Goal: Task Accomplishment & Management: Manage account settings

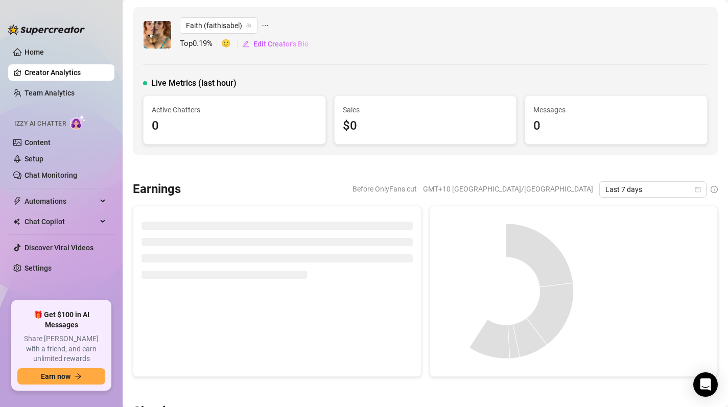
click at [493, 72] on div "Faith ([PERSON_NAME]) Top 0.19 % 🙂 Edit Creator's Bio Live Metrics (last hour) …" at bounding box center [425, 81] width 585 height 148
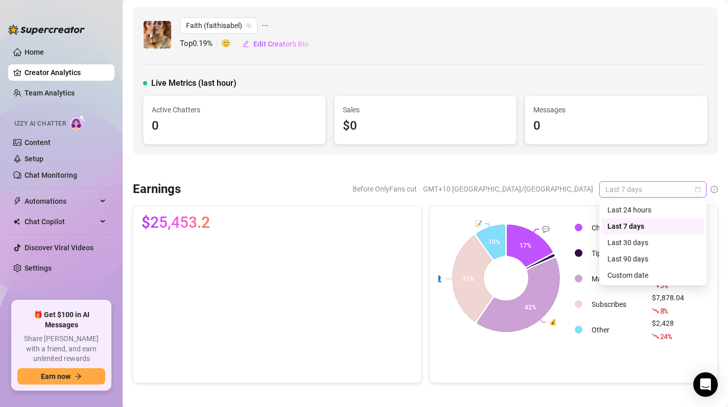
click at [692, 190] on span "Last 7 days" at bounding box center [653, 189] width 95 height 15
click at [665, 276] on div "Custom date" at bounding box center [653, 275] width 91 height 11
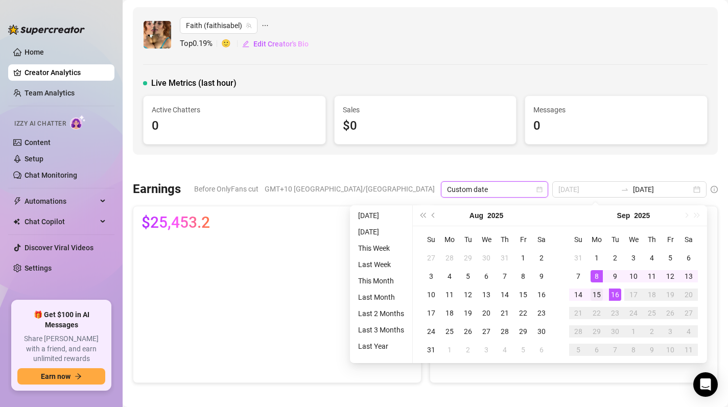
type input "[DATE]"
click at [600, 292] on div "15" at bounding box center [597, 295] width 12 height 12
click at [615, 295] on div "16" at bounding box center [615, 295] width 12 height 12
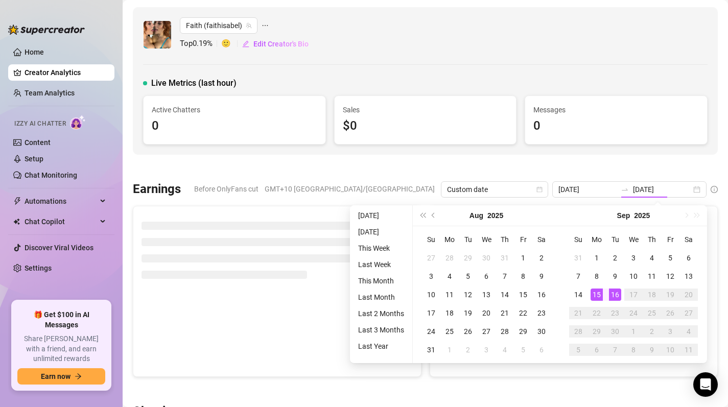
type input "[DATE]"
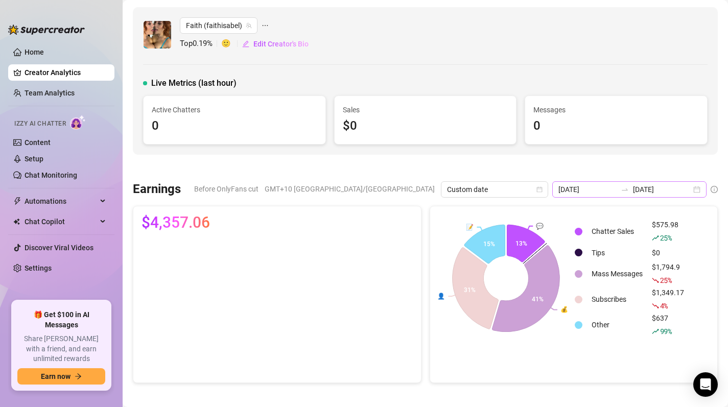
click at [701, 189] on div "[DATE] [DATE]" at bounding box center [630, 189] width 154 height 16
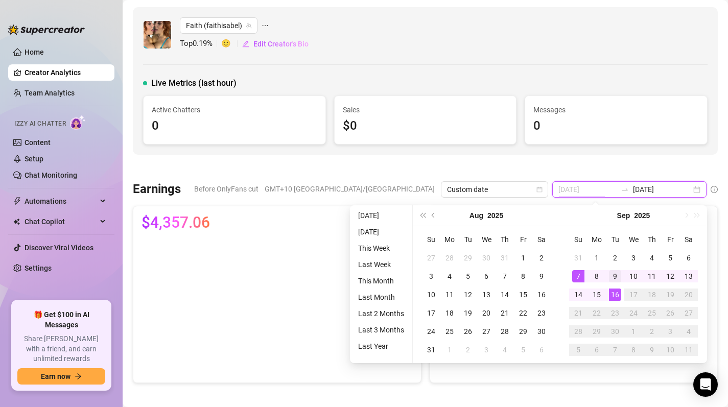
type input "[DATE]"
click at [607, 275] on td "9" at bounding box center [615, 276] width 18 height 18
type input "[DATE]"
click at [542, 193] on span "Custom date" at bounding box center [494, 189] width 95 height 15
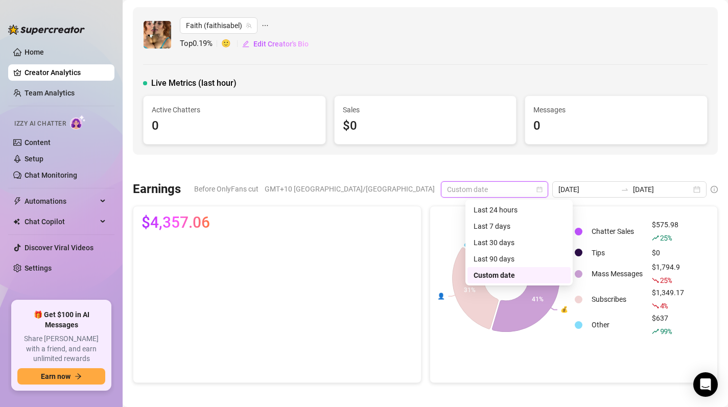
click at [542, 193] on span "Custom date" at bounding box center [494, 189] width 95 height 15
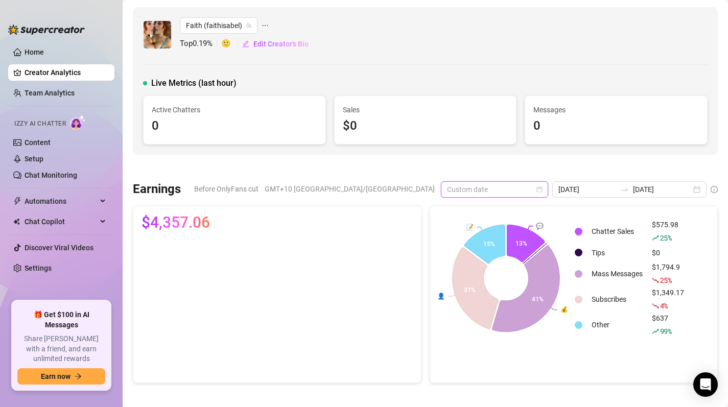
click at [542, 193] on span "Custom date" at bounding box center [494, 189] width 95 height 15
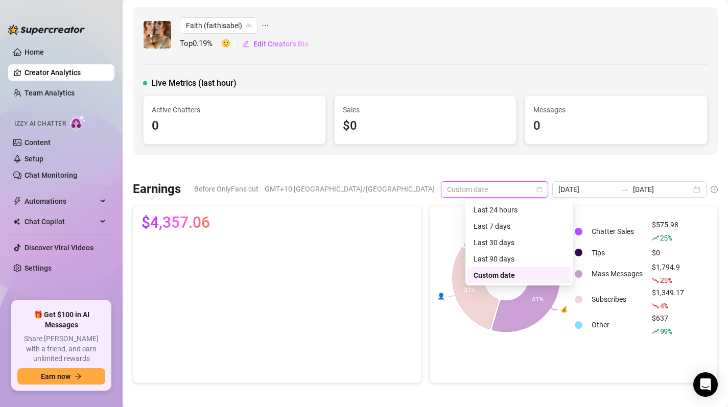
click at [540, 277] on div "Custom date" at bounding box center [519, 275] width 91 height 11
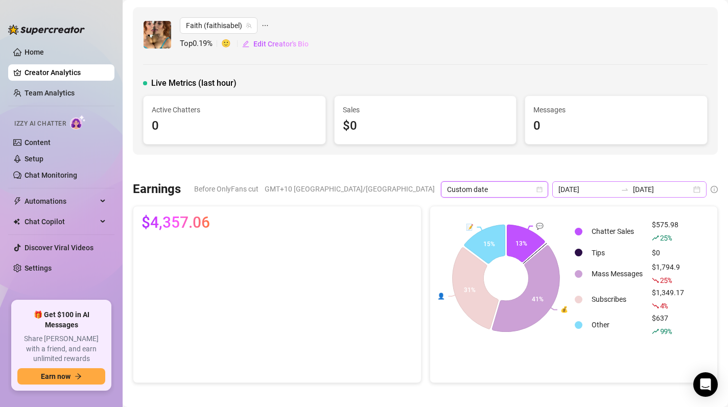
click at [701, 192] on div "[DATE] [DATE]" at bounding box center [630, 189] width 154 height 16
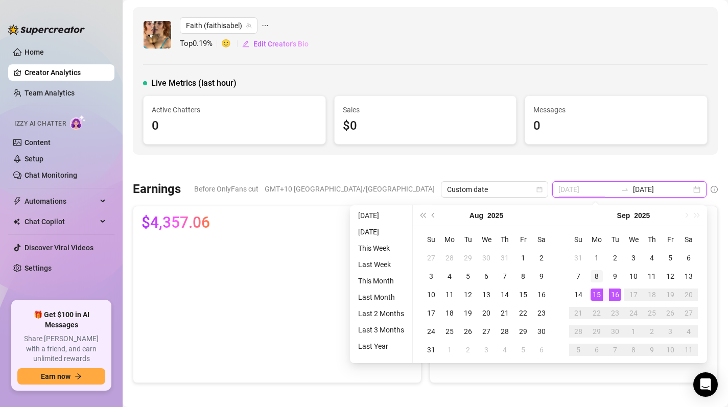
type input "[DATE]"
click at [595, 279] on div "8" at bounding box center [597, 276] width 12 height 12
type input "[DATE]"
click at [574, 298] on div "14" at bounding box center [579, 295] width 12 height 12
type input "[DATE]"
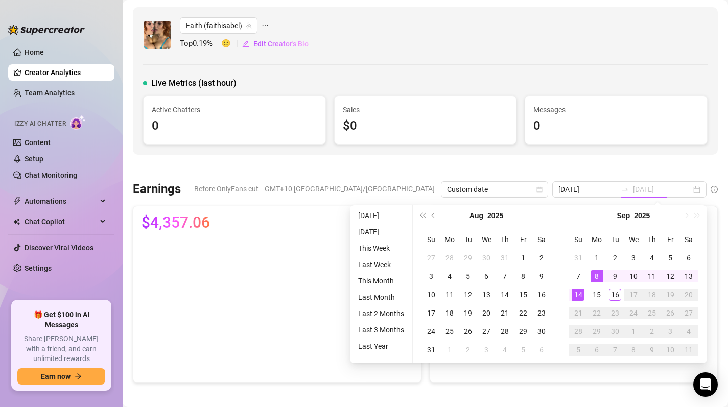
type input "[DATE]"
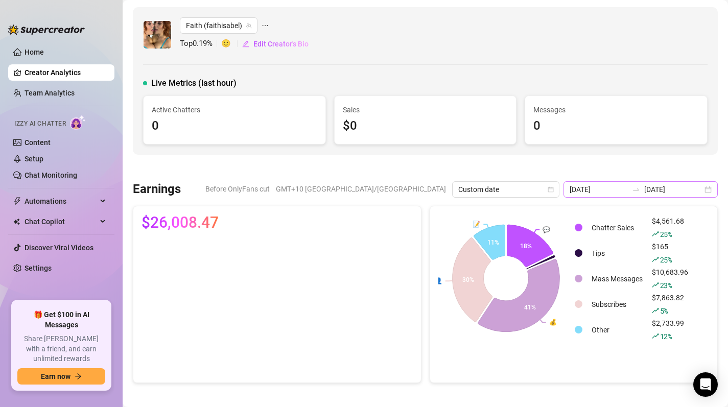
click at [713, 188] on div "[DATE] [DATE]" at bounding box center [641, 189] width 154 height 16
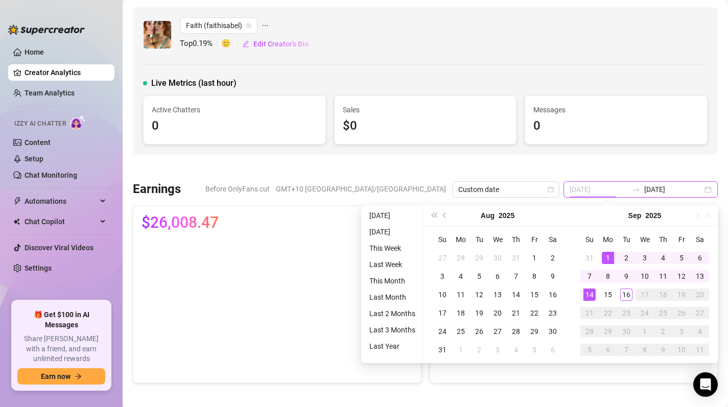
type input "[DATE]"
click at [609, 255] on div "1" at bounding box center [608, 258] width 12 height 12
type input "[DATE]"
click at [626, 296] on div "16" at bounding box center [627, 295] width 12 height 12
type input "[DATE]"
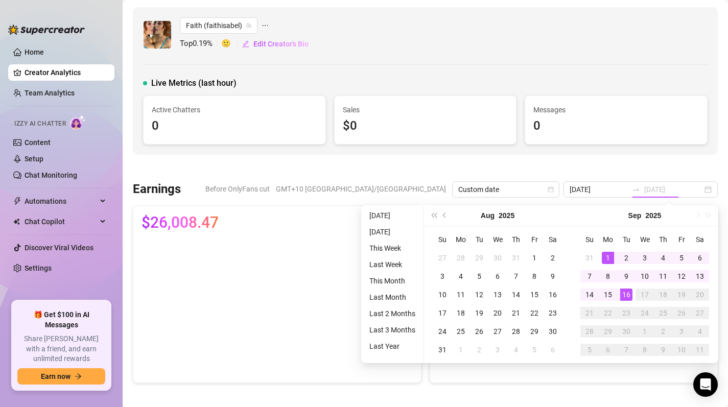
type input "[DATE]"
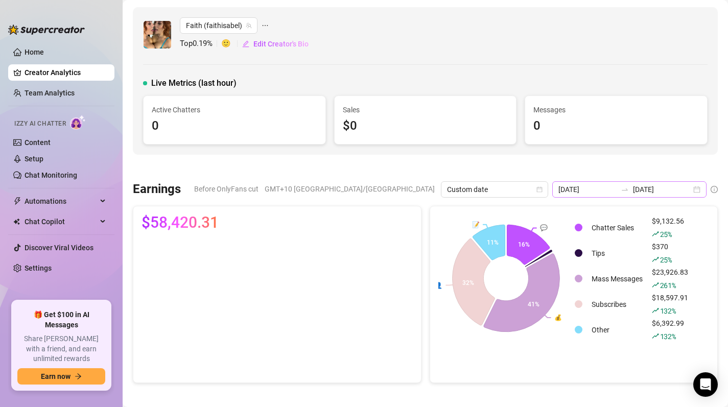
click at [695, 190] on div "[DATE] [DATE]" at bounding box center [630, 189] width 154 height 16
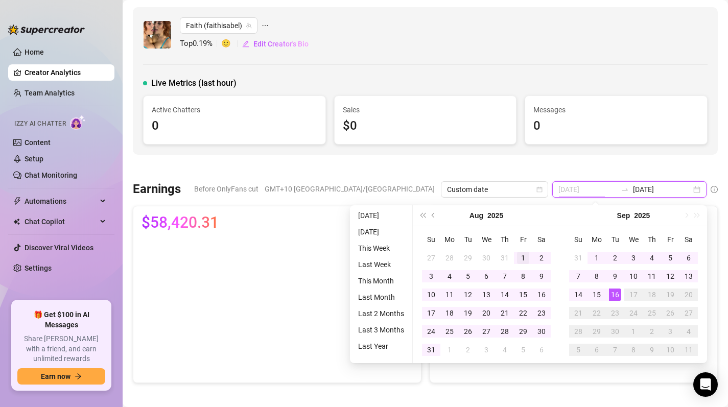
type input "[DATE]"
click at [517, 257] on div "1" at bounding box center [523, 258] width 12 height 12
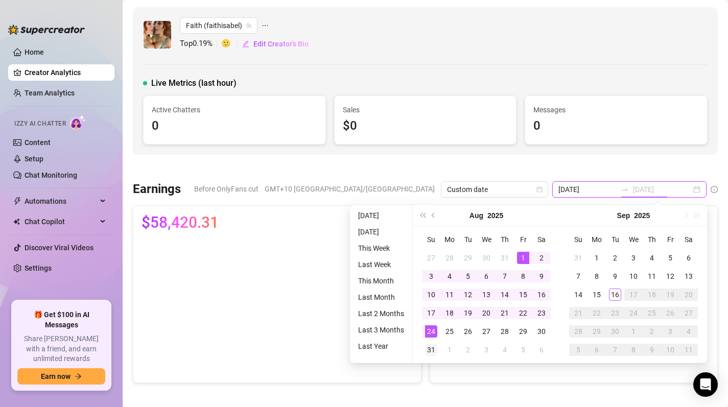
type input "[DATE]"
click at [426, 349] on div "31" at bounding box center [431, 350] width 12 height 12
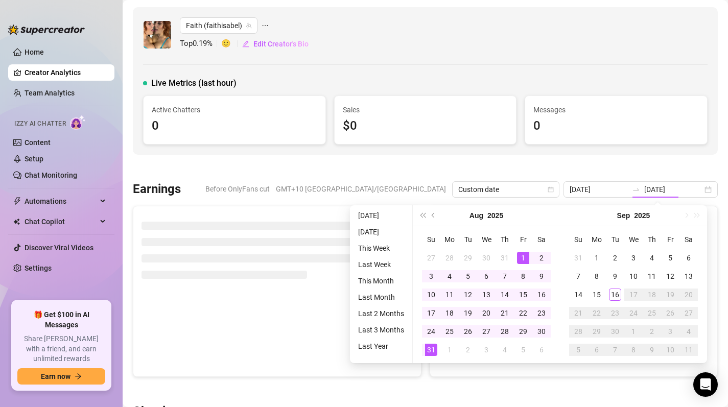
type input "[DATE]"
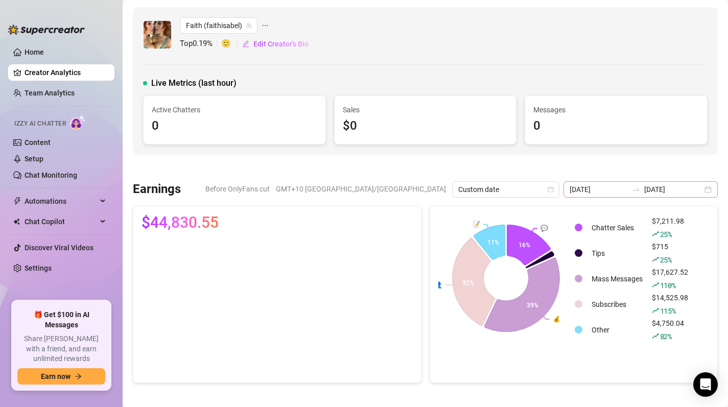
click at [711, 196] on div "[DATE] [DATE]" at bounding box center [641, 189] width 154 height 16
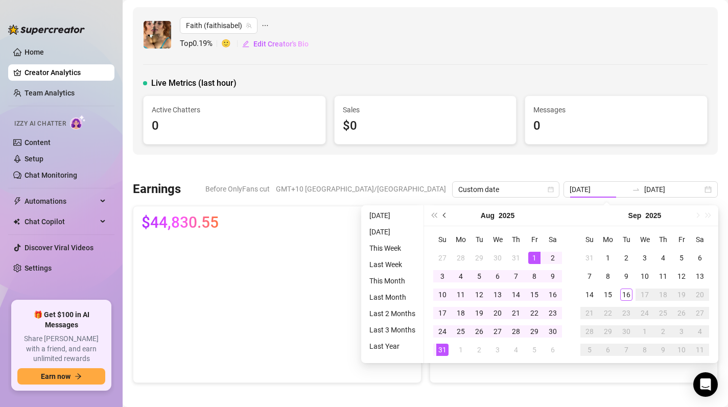
click at [444, 215] on span "Previous month (PageUp)" at bounding box center [445, 215] width 5 height 5
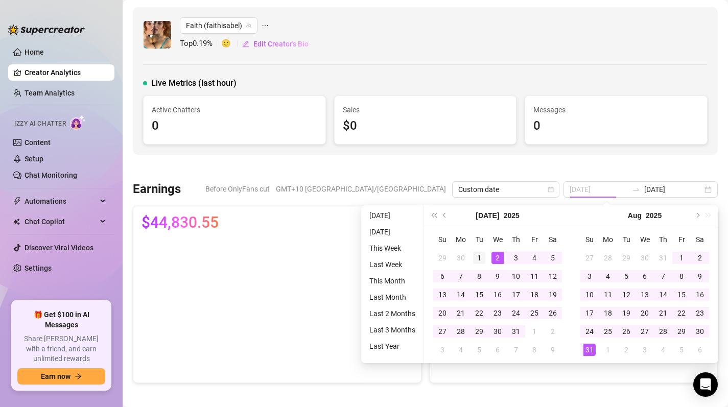
type input "[DATE]"
click at [482, 256] on div "1" at bounding box center [479, 258] width 12 height 12
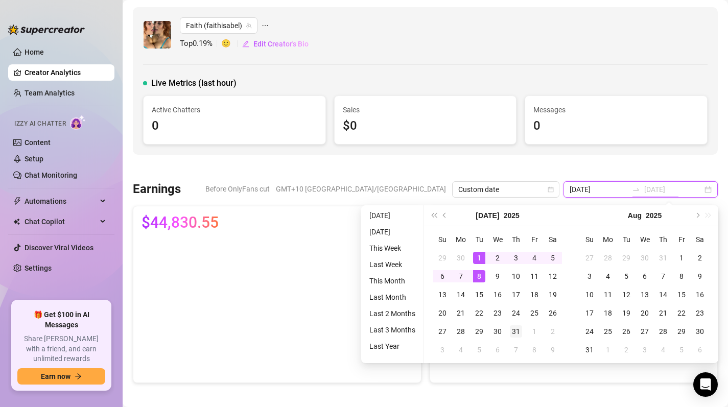
type input "[DATE]"
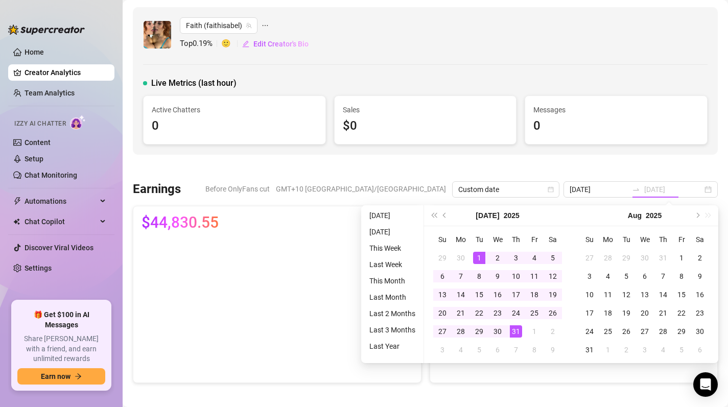
click at [516, 330] on div "31" at bounding box center [516, 332] width 12 height 12
type input "[DATE]"
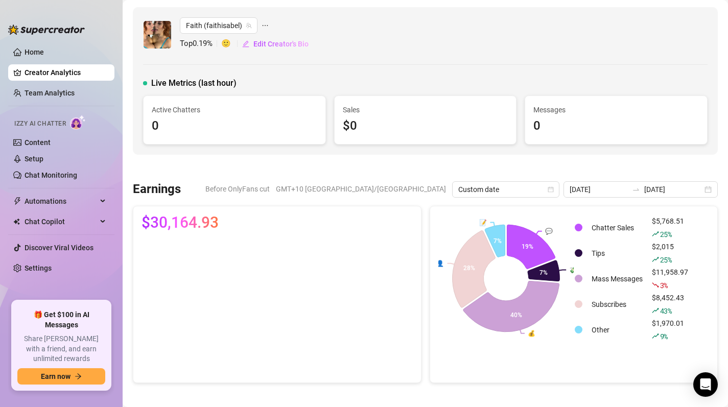
click at [69, 76] on link "Creator Analytics" at bounding box center [66, 72] width 82 height 16
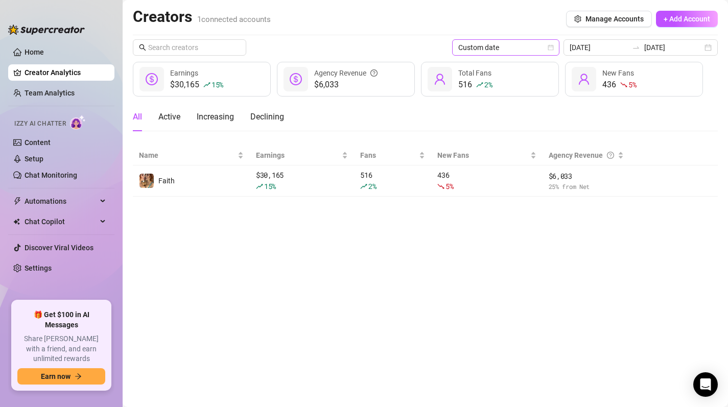
click at [554, 45] on icon "calendar" at bounding box center [552, 48] width 6 height 6
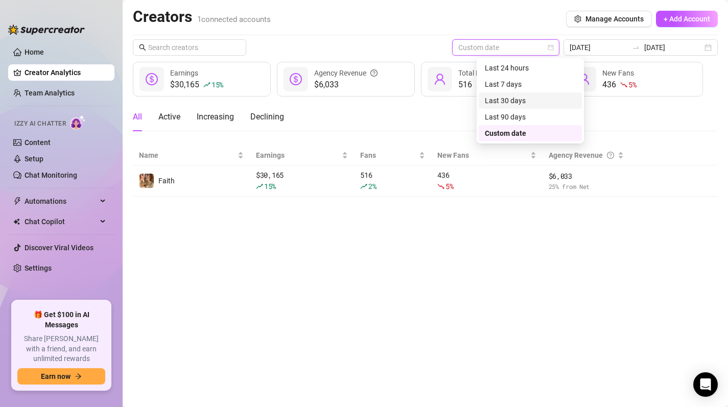
click at [521, 99] on div "Last 30 days" at bounding box center [530, 100] width 91 height 11
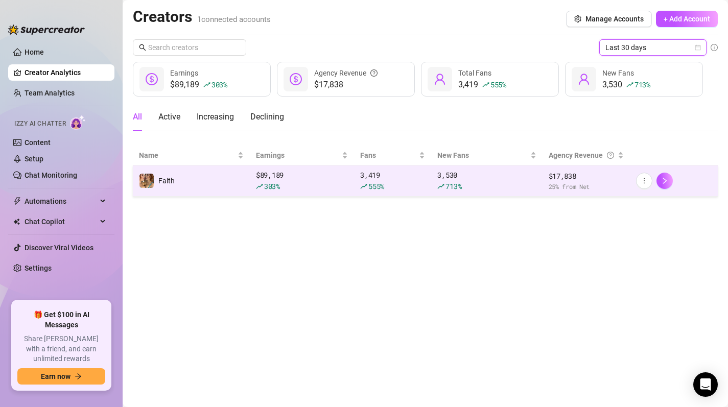
click at [358, 174] on td "3,419 555 %" at bounding box center [392, 181] width 77 height 31
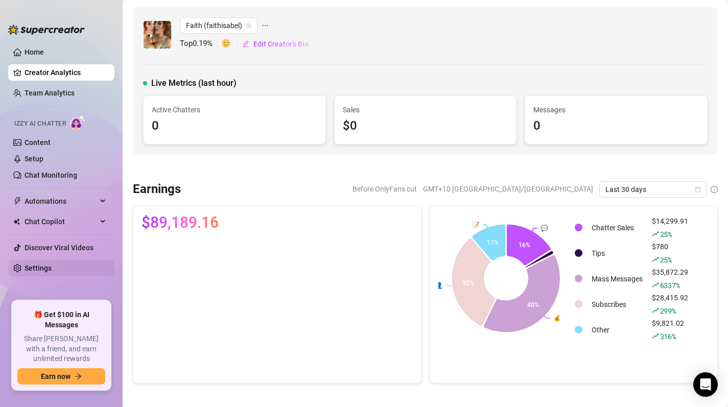
click at [43, 268] on link "Settings" at bounding box center [38, 268] width 27 height 8
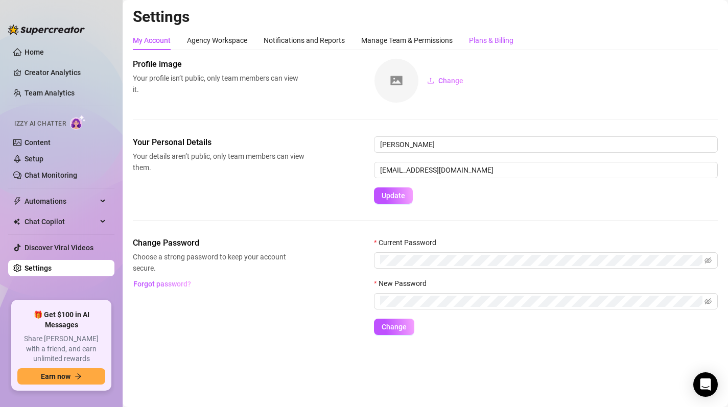
click at [488, 41] on div "Plans & Billing" at bounding box center [491, 40] width 44 height 11
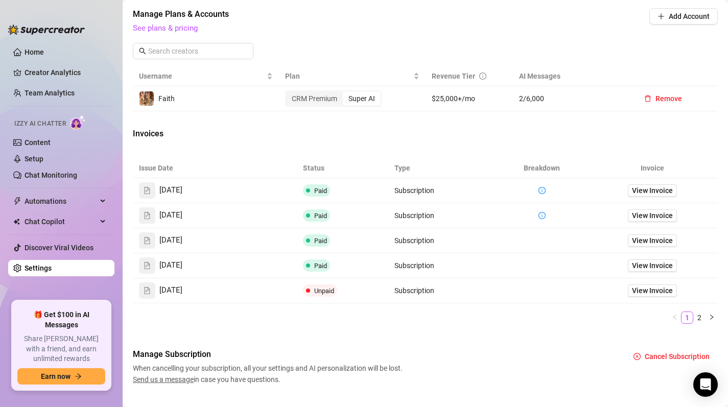
scroll to position [367, 0]
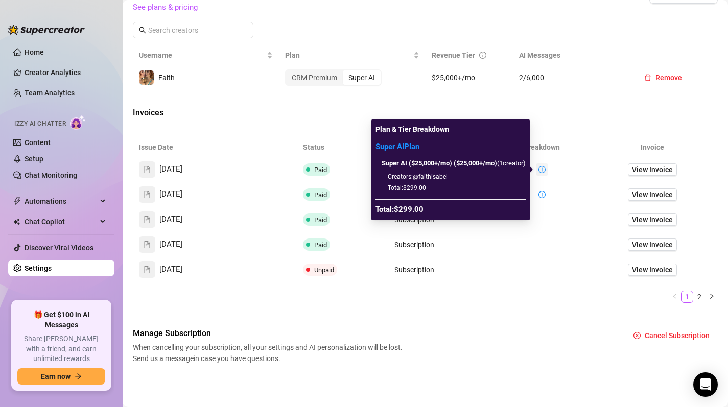
click at [544, 172] on icon "info-circle" at bounding box center [542, 169] width 7 height 7
